Goal: Transaction & Acquisition: Book appointment/travel/reservation

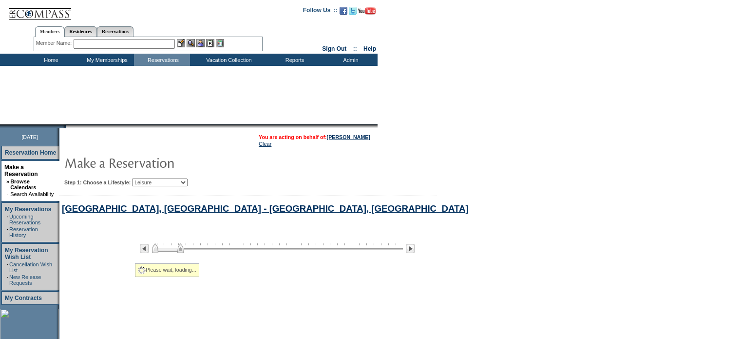
scroll to position [173, 0]
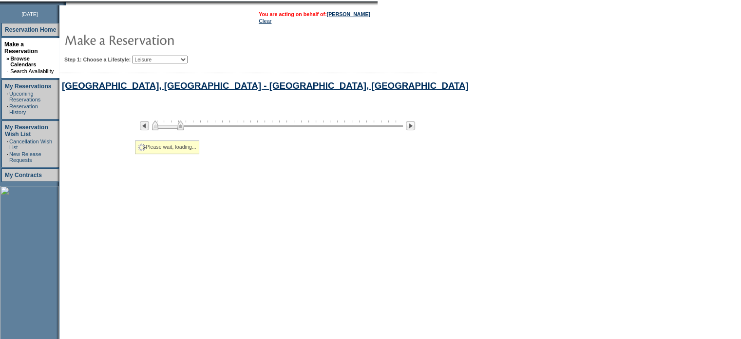
select select "Leisure"
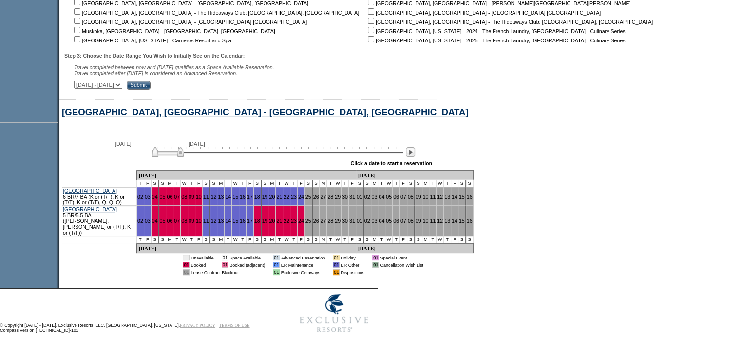
scroll to position [355, 0]
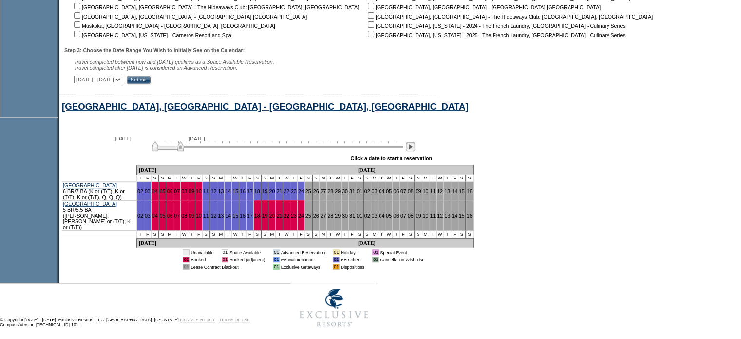
click at [415, 151] on img at bounding box center [410, 146] width 9 height 9
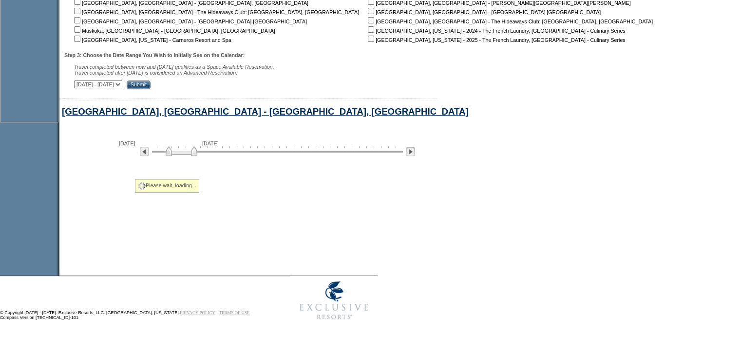
click at [415, 152] on img at bounding box center [410, 151] width 9 height 9
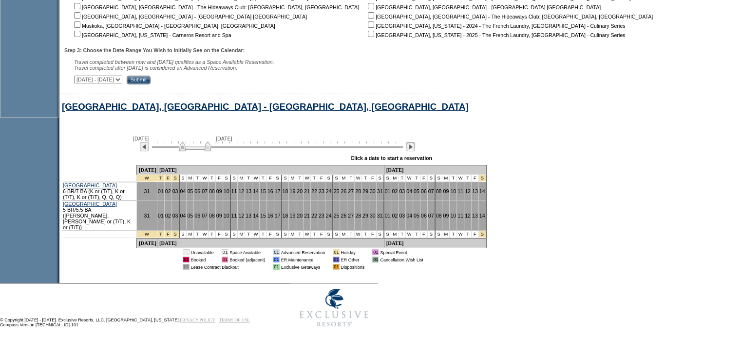
click at [415, 151] on img at bounding box center [410, 146] width 9 height 9
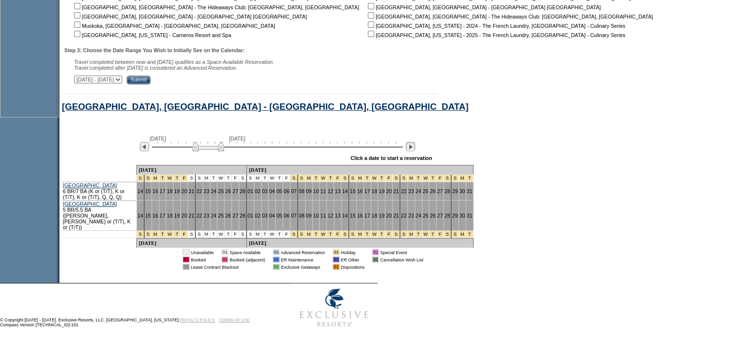
click at [415, 151] on img at bounding box center [410, 146] width 9 height 9
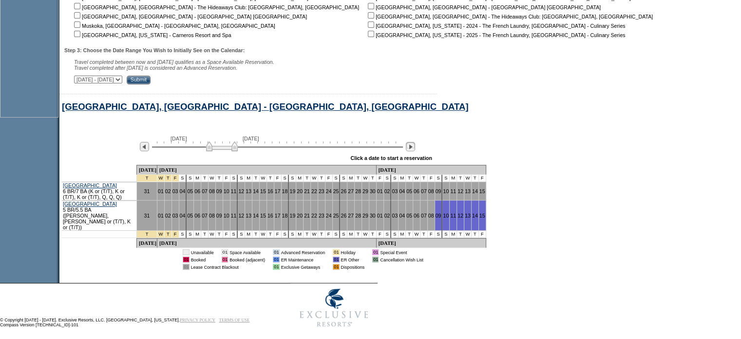
click at [415, 151] on img at bounding box center [410, 146] width 9 height 9
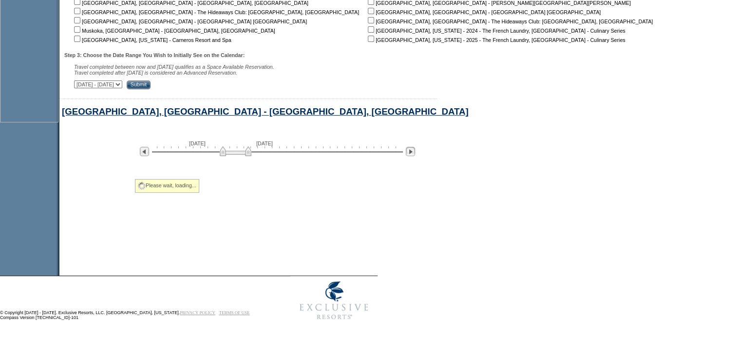
click at [415, 152] on img at bounding box center [410, 151] width 9 height 9
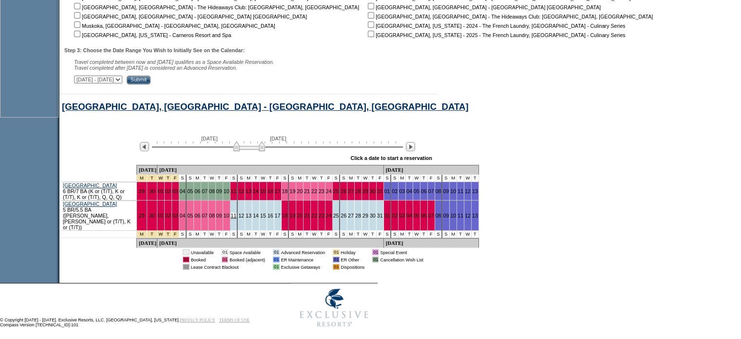
click at [236, 213] on link "11" at bounding box center [234, 216] width 6 height 6
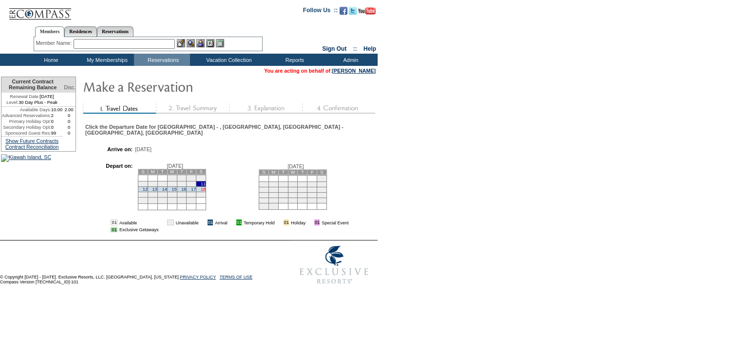
click at [206, 187] on link "18" at bounding box center [203, 189] width 5 height 5
